Goal: Information Seeking & Learning: Learn about a topic

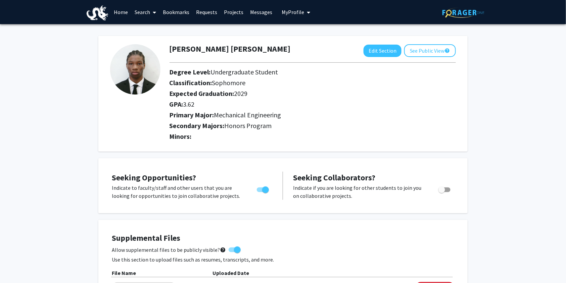
click at [201, 13] on link "Requests" at bounding box center [207, 11] width 28 height 23
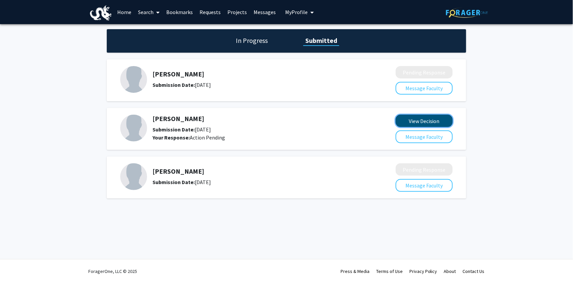
click at [422, 118] on button "View Decision" at bounding box center [423, 121] width 57 height 12
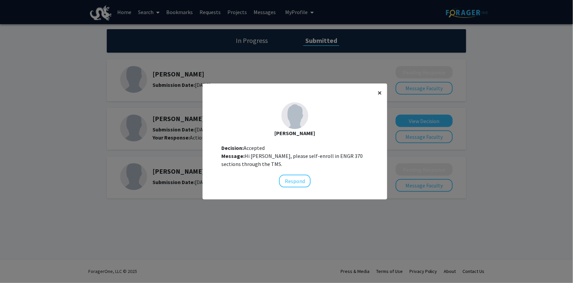
click at [379, 91] on button "×" at bounding box center [379, 93] width 15 height 19
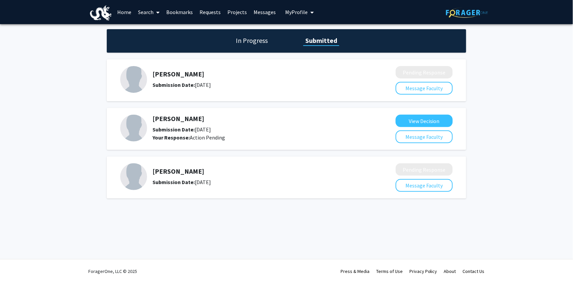
click at [187, 10] on link "Bookmarks" at bounding box center [179, 11] width 33 height 23
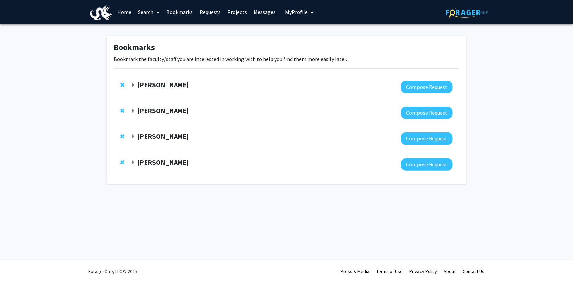
click at [148, 138] on strong "[PERSON_NAME]" at bounding box center [163, 136] width 52 height 8
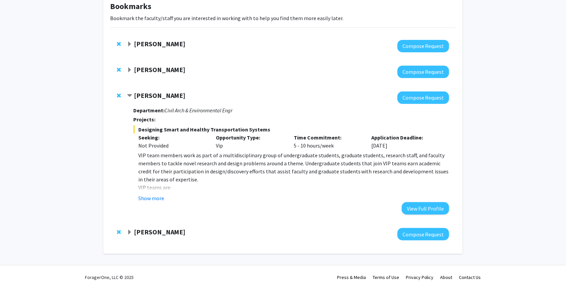
scroll to position [47, 0]
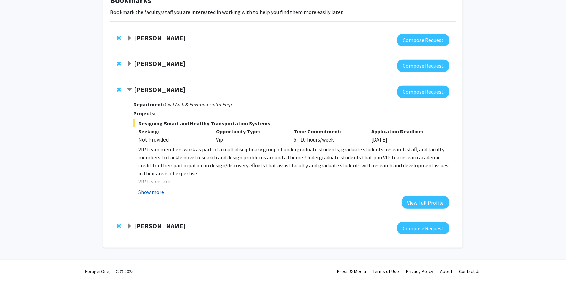
click at [156, 194] on button "Show more" at bounding box center [151, 192] width 26 height 8
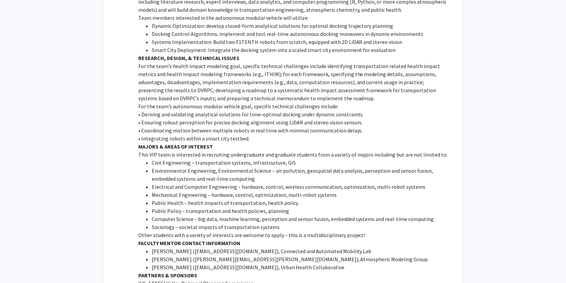
scroll to position [476, 0]
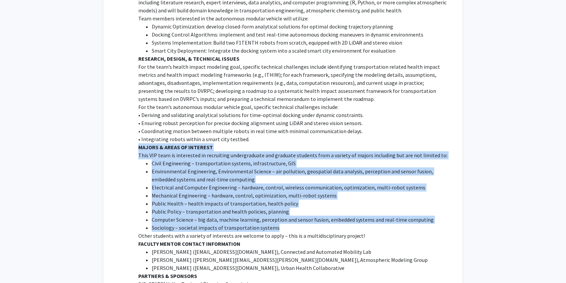
drag, startPoint x: 140, startPoint y: 132, endPoint x: 304, endPoint y: 211, distance: 182.8
click at [304, 211] on div "VIP team members work as part of a multidisciplinary group of undergraduate stu…" at bounding box center [293, 2] width 311 height 572
copy div "MAJORS & AREAS OF INTEREST This VIP team is interested in recruiting undergradu…"
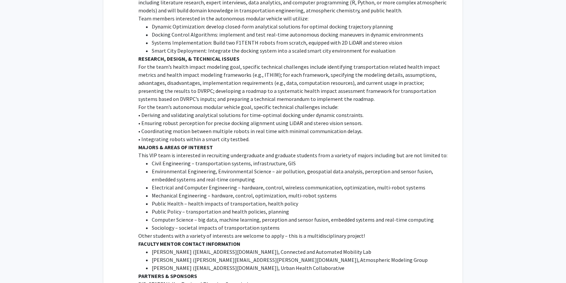
click at [213, 65] on p "For the team’s health impact modeling goal, specific technical challenges inclu…" at bounding box center [293, 83] width 311 height 40
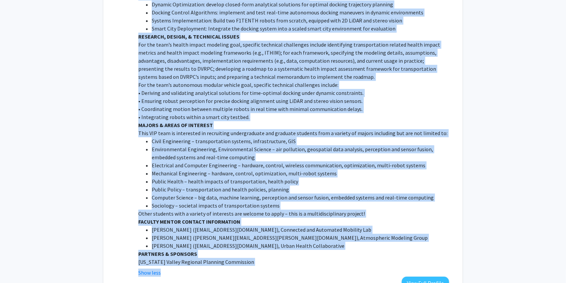
scroll to position [503, 0]
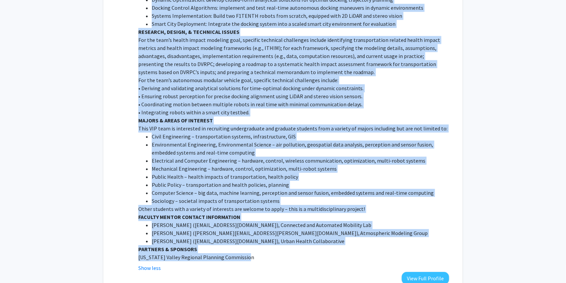
drag, startPoint x: 133, startPoint y: 152, endPoint x: 287, endPoint y: 240, distance: 177.4
copy div "Department: Civil Arch & Environmental Engr Projects: Designing Smart and Healt…"
click at [277, 100] on p "• Coordinating motion between multiple robots in real time with minimal communi…" at bounding box center [293, 104] width 311 height 8
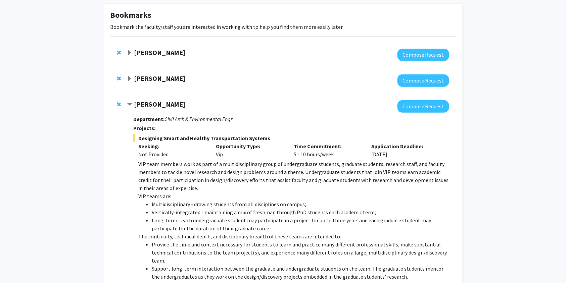
scroll to position [32, 0]
